Goal: Find specific page/section: Find specific page/section

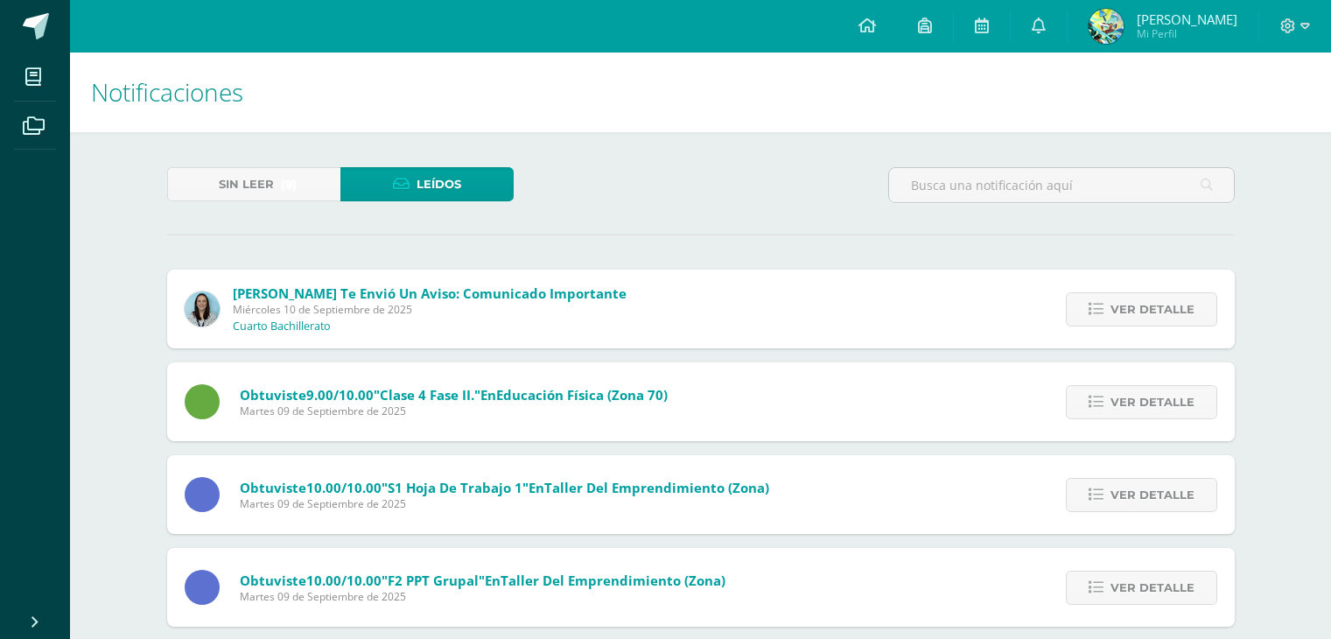
scroll to position [638, 0]
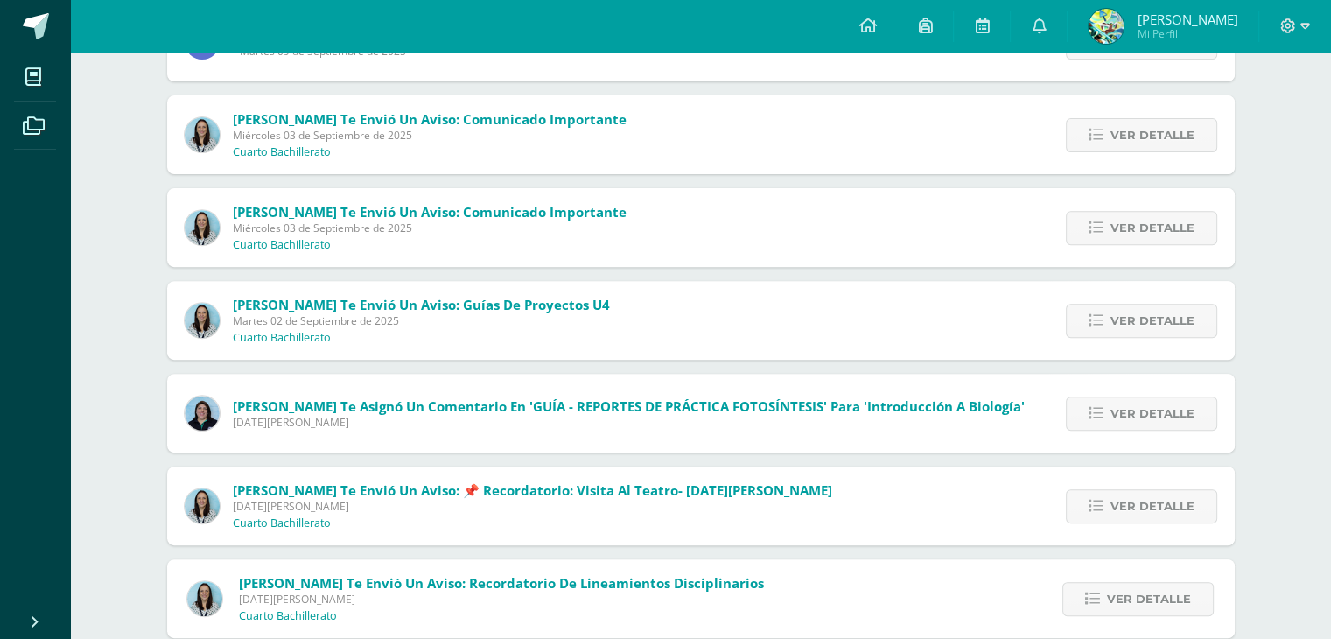
click at [1176, 22] on span "[PERSON_NAME]" at bounding box center [1187, 20] width 101 height 18
